Goal: Transaction & Acquisition: Subscribe to service/newsletter

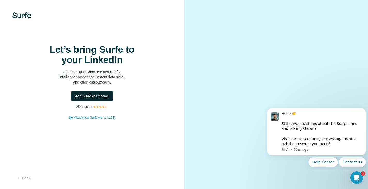
click at [100, 99] on span "Add Surfe to Chrome" at bounding box center [92, 95] width 34 height 5
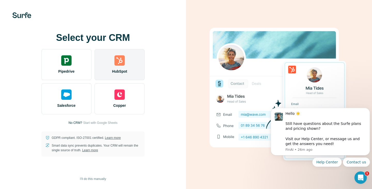
click at [118, 67] on div "HubSpot" at bounding box center [119, 64] width 50 height 31
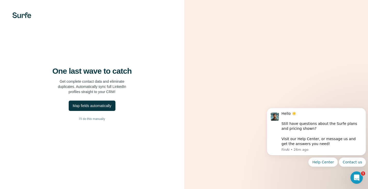
click at [0, 159] on div "One last wave to catch Get complete contact data and eliminate duplicates. Auto…" at bounding box center [92, 94] width 184 height 189
click at [100, 108] on div "Map fields automatically" at bounding box center [92, 105] width 38 height 5
